Goal: Find specific page/section: Find specific page/section

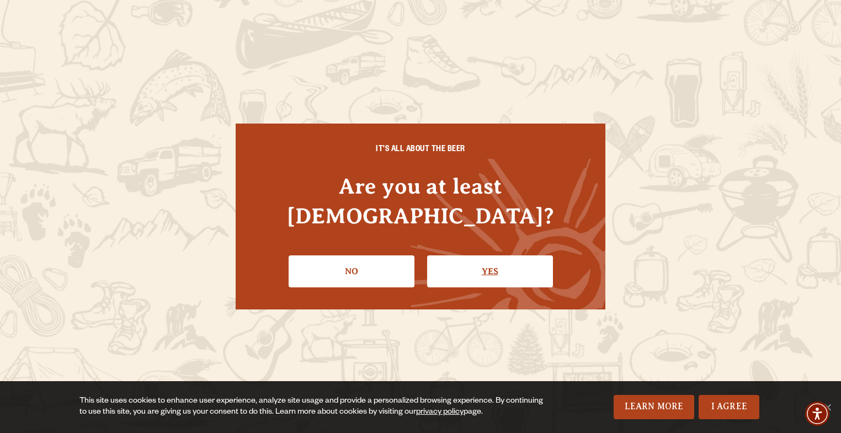
click at [480, 260] on link "Yes" at bounding box center [490, 272] width 126 height 32
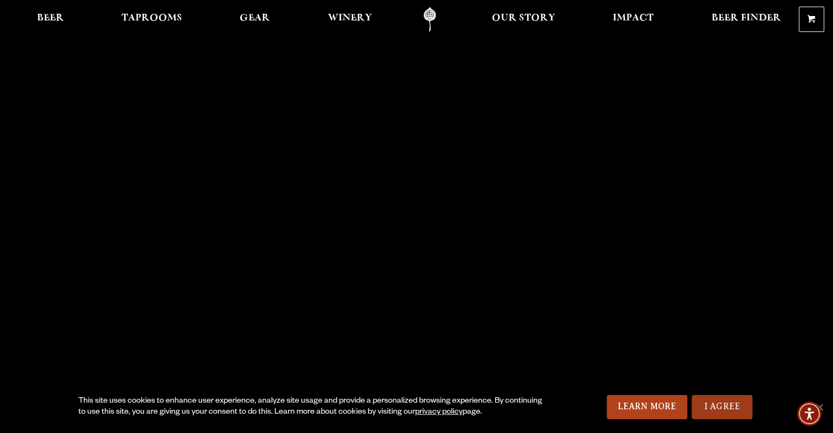
click at [733, 406] on link "I Agree" at bounding box center [722, 407] width 61 height 24
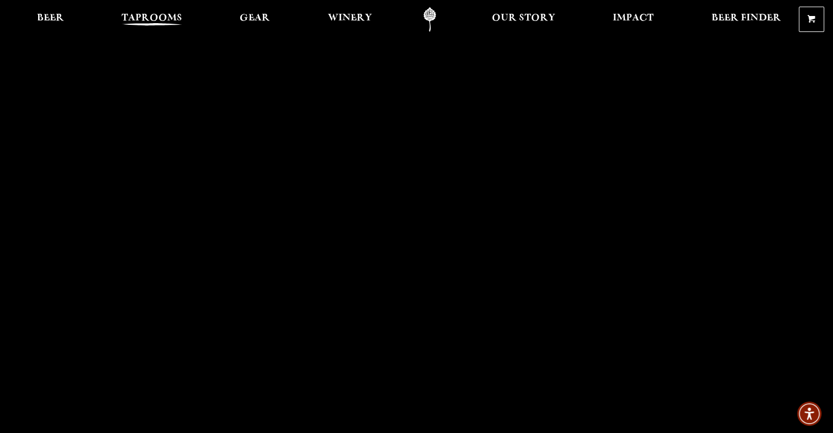
click at [170, 19] on span "Taprooms" at bounding box center [151, 18] width 61 height 9
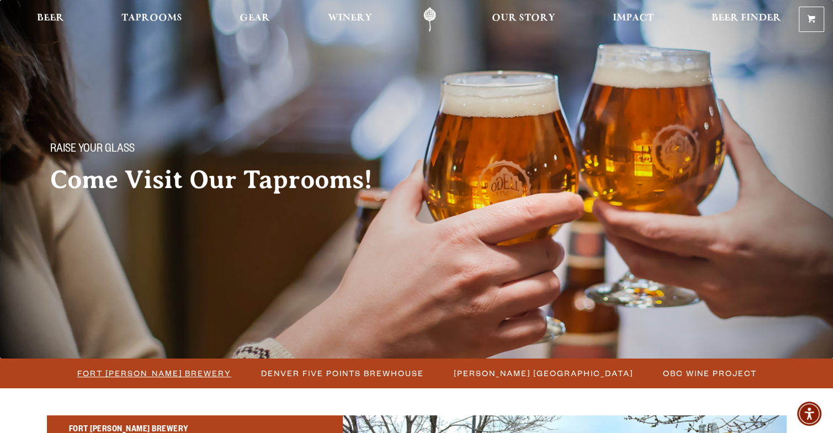
click at [187, 371] on span "Fort [PERSON_NAME] Brewery" at bounding box center [154, 373] width 154 height 16
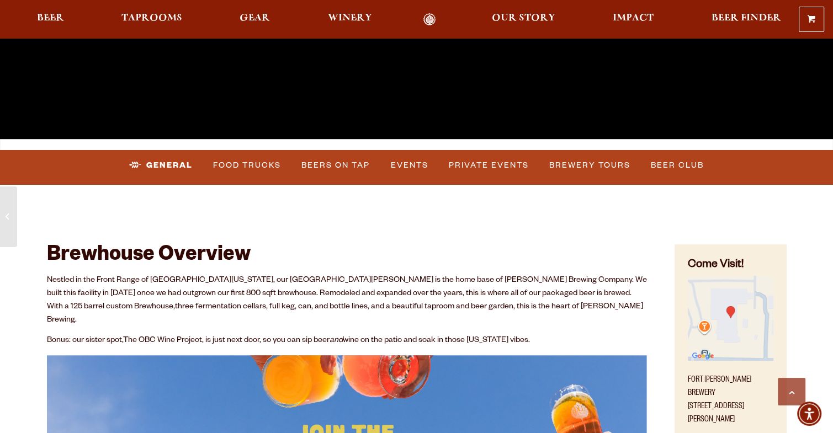
scroll to position [330, 0]
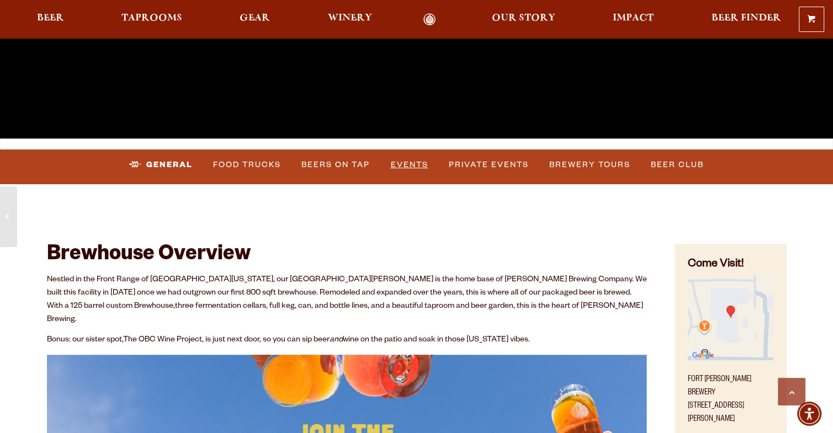
click at [412, 162] on link "Events" at bounding box center [409, 164] width 46 height 25
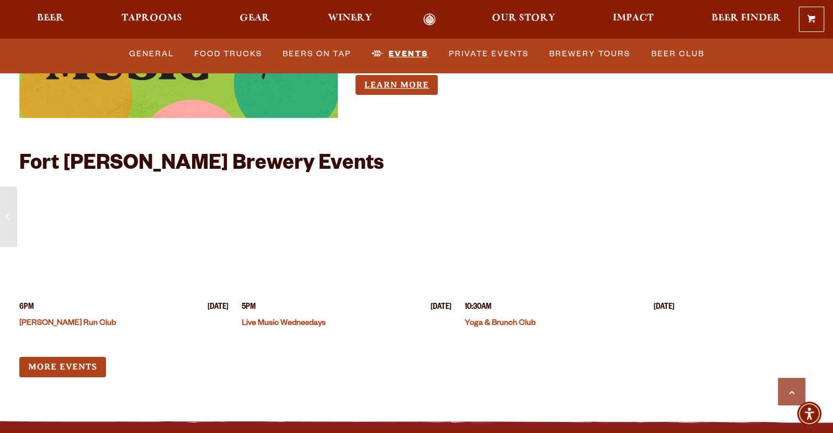
scroll to position [4221, 0]
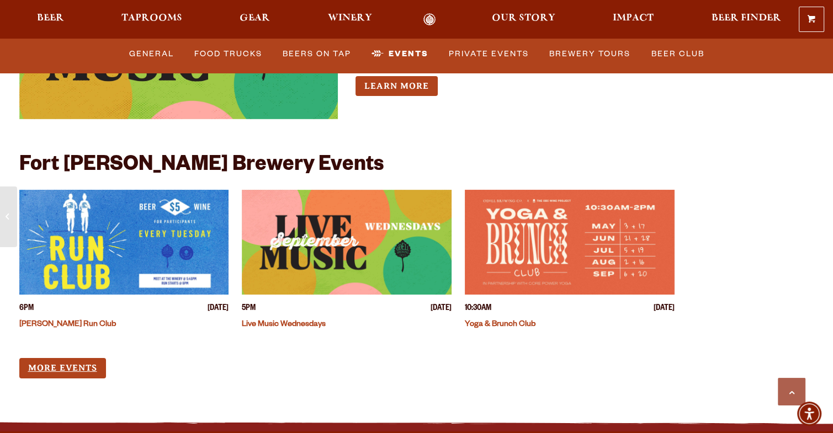
click at [100, 358] on link "More Events" at bounding box center [62, 368] width 87 height 20
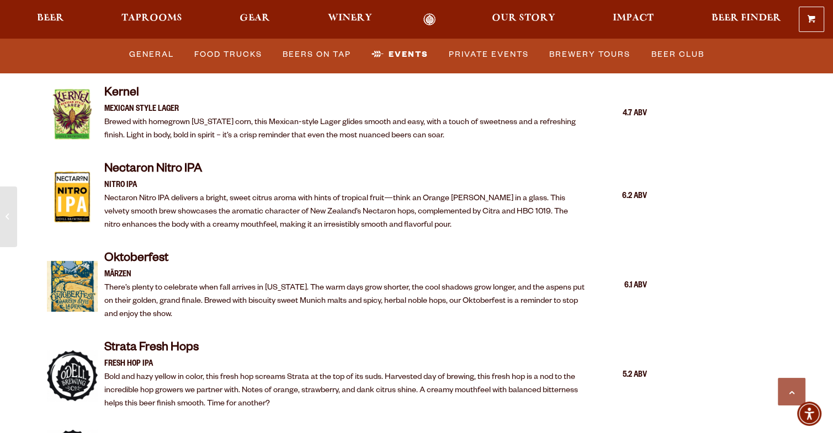
scroll to position [2050, 0]
